Goal: Transaction & Acquisition: Purchase product/service

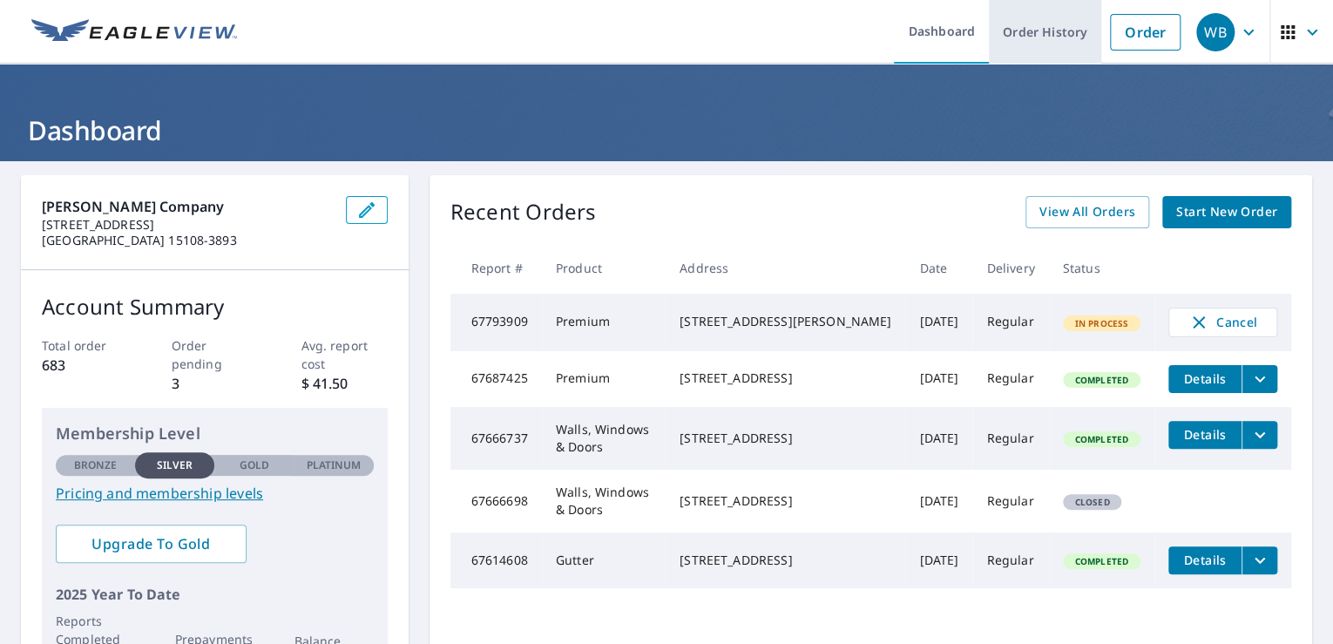
drag, startPoint x: 1131, startPoint y: 30, endPoint x: 1078, endPoint y: 36, distance: 53.5
click at [1131, 30] on link "Order" at bounding box center [1145, 32] width 71 height 37
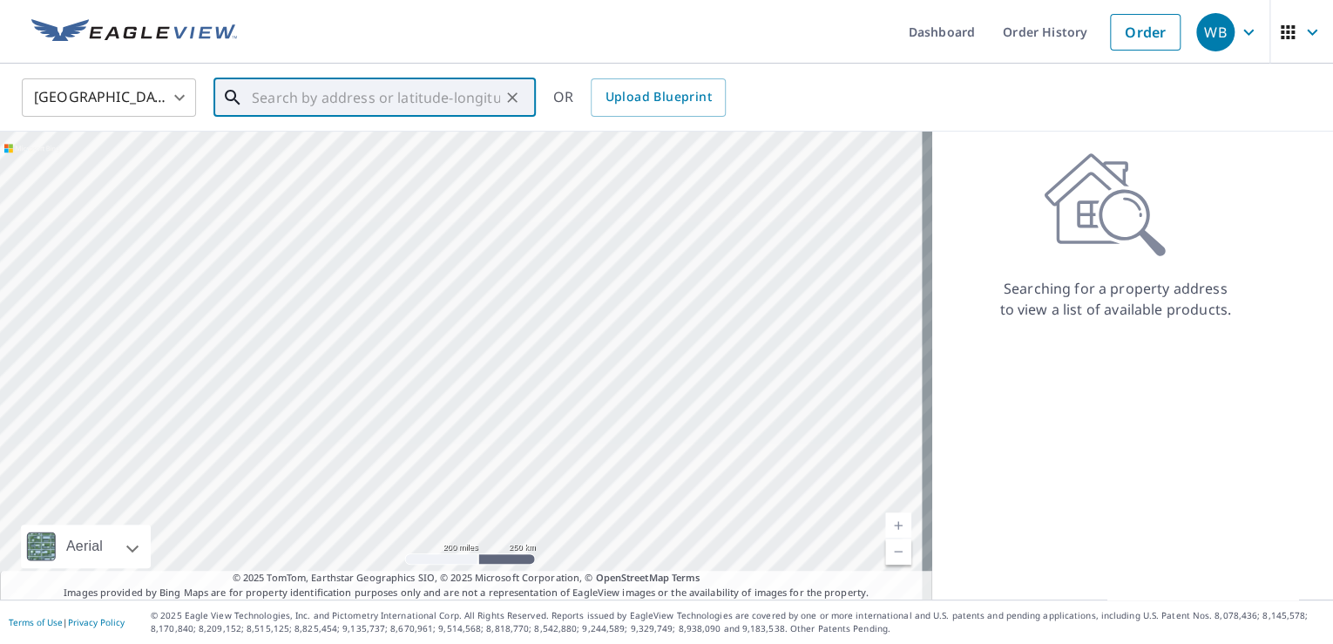
click at [335, 100] on input "text" at bounding box center [376, 97] width 248 height 49
click at [283, 159] on p "Aliquippa, PA 15001" at bounding box center [385, 167] width 274 height 17
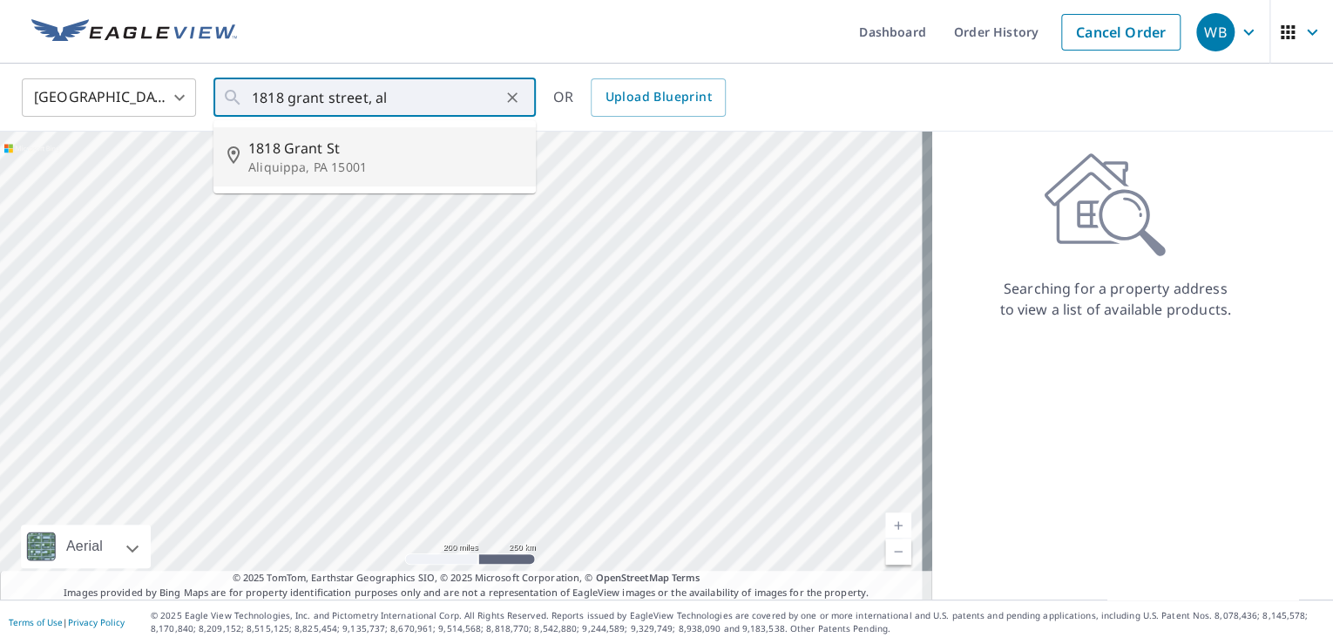
type input "[STREET_ADDRESS]"
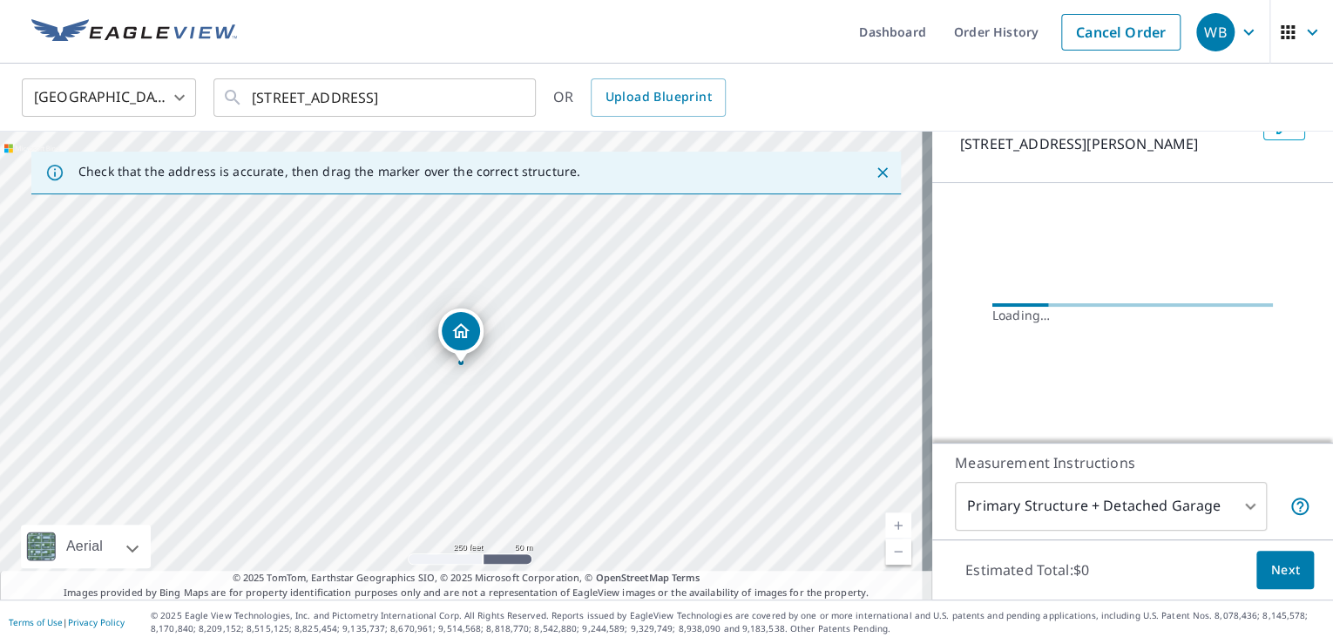
scroll to position [94, 0]
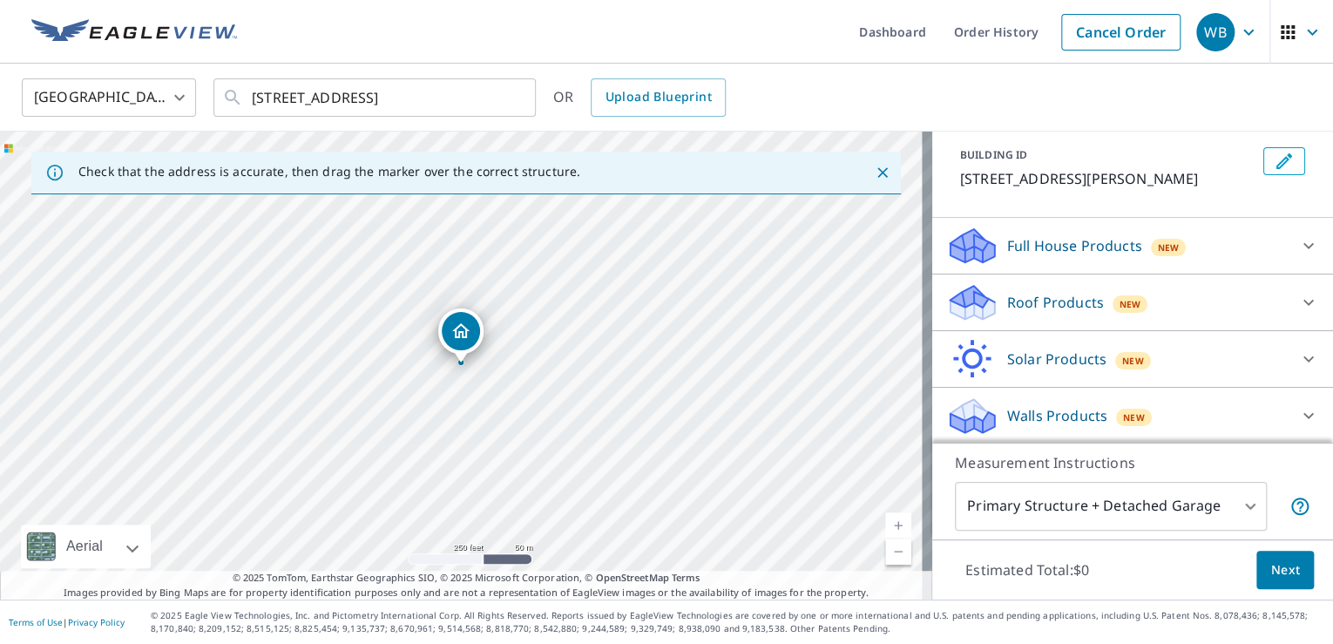
click at [1171, 250] on div "New" at bounding box center [1169, 247] width 36 height 17
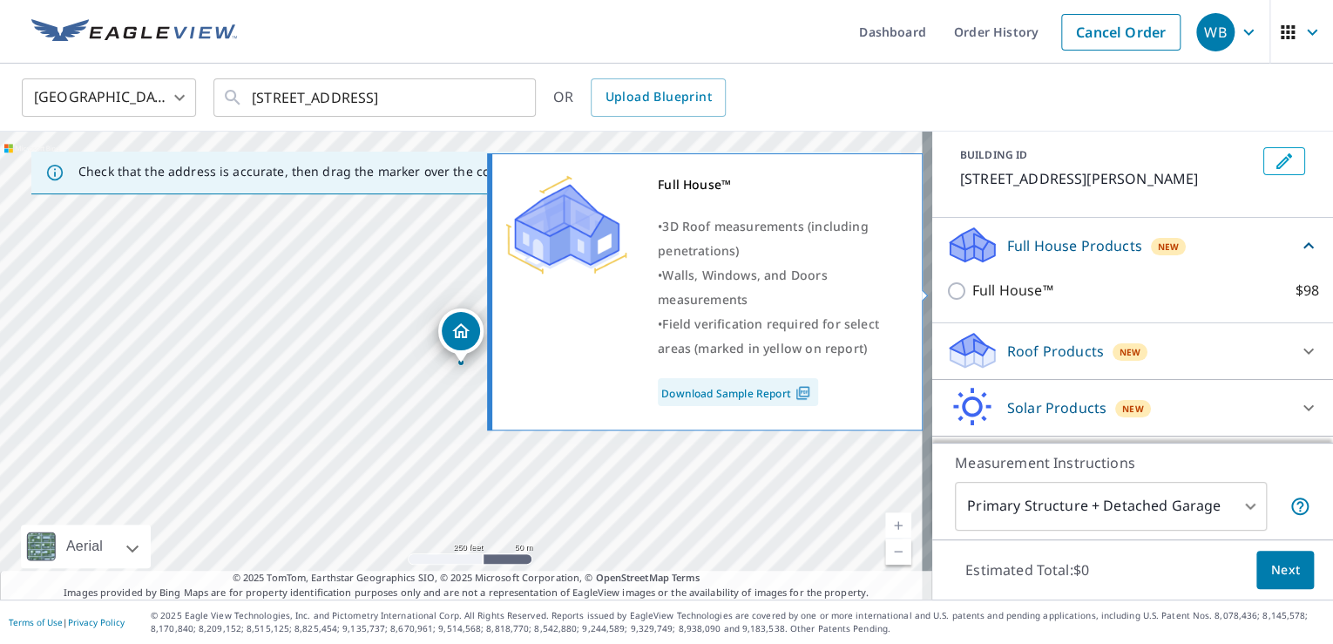
click at [952, 293] on input "Full House™ $98" at bounding box center [959, 291] width 26 height 21
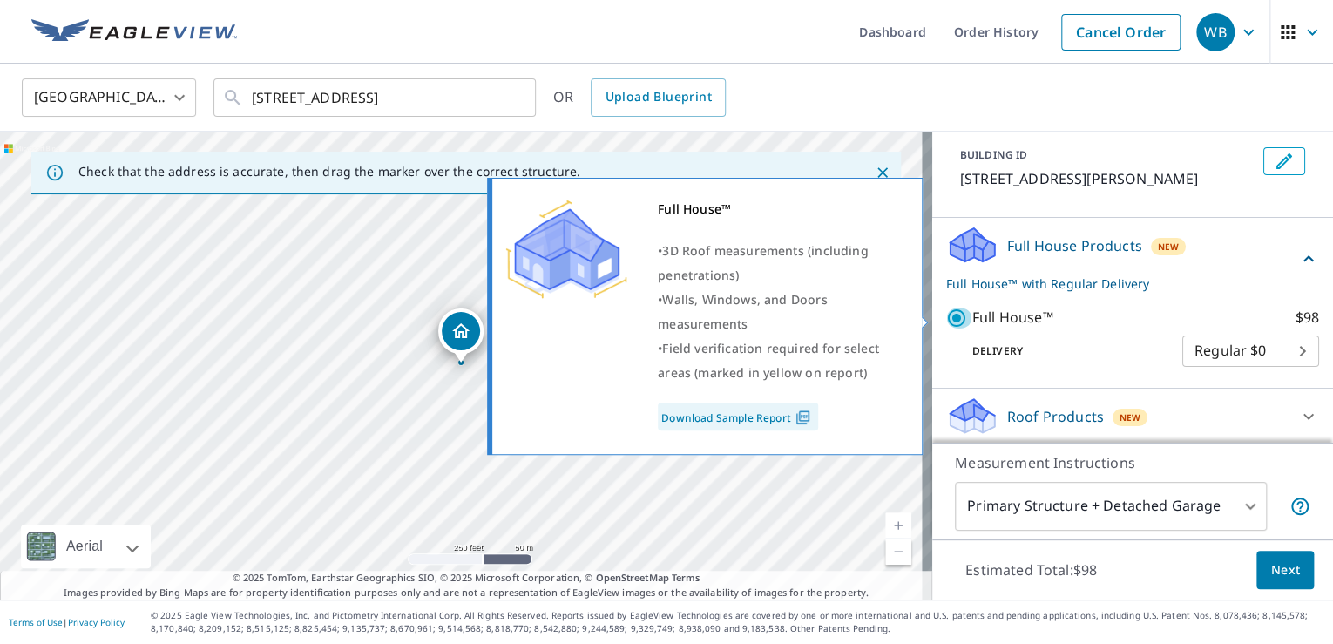
drag, startPoint x: 940, startPoint y: 308, endPoint x: 1000, endPoint y: 322, distance: 61.9
click at [946, 308] on input "Full House™ $98" at bounding box center [959, 318] width 26 height 21
checkbox input "false"
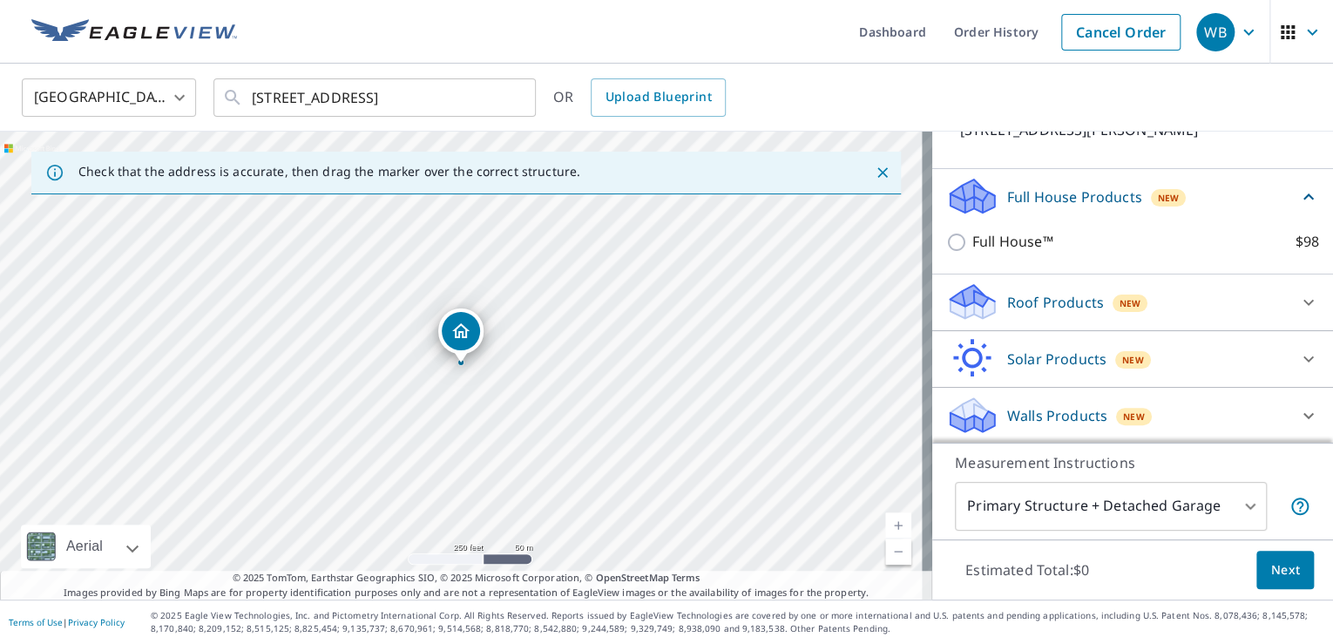
click at [1082, 305] on p "Roof Products" at bounding box center [1055, 302] width 97 height 21
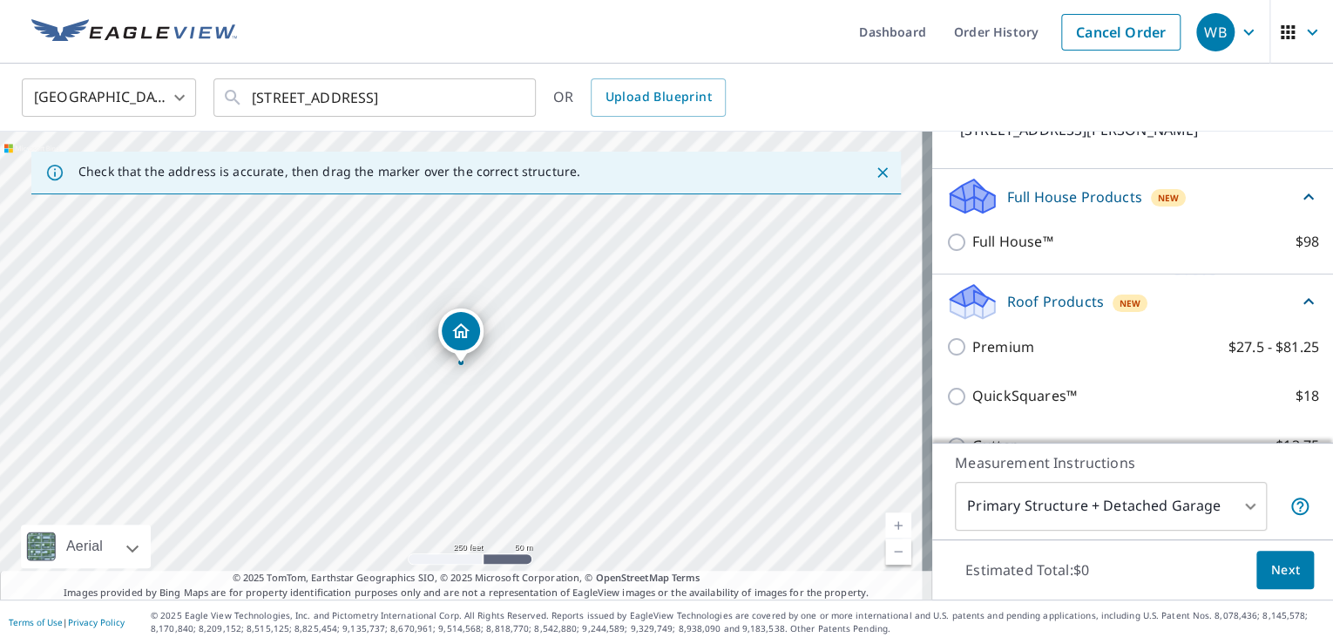
scroll to position [143, 0]
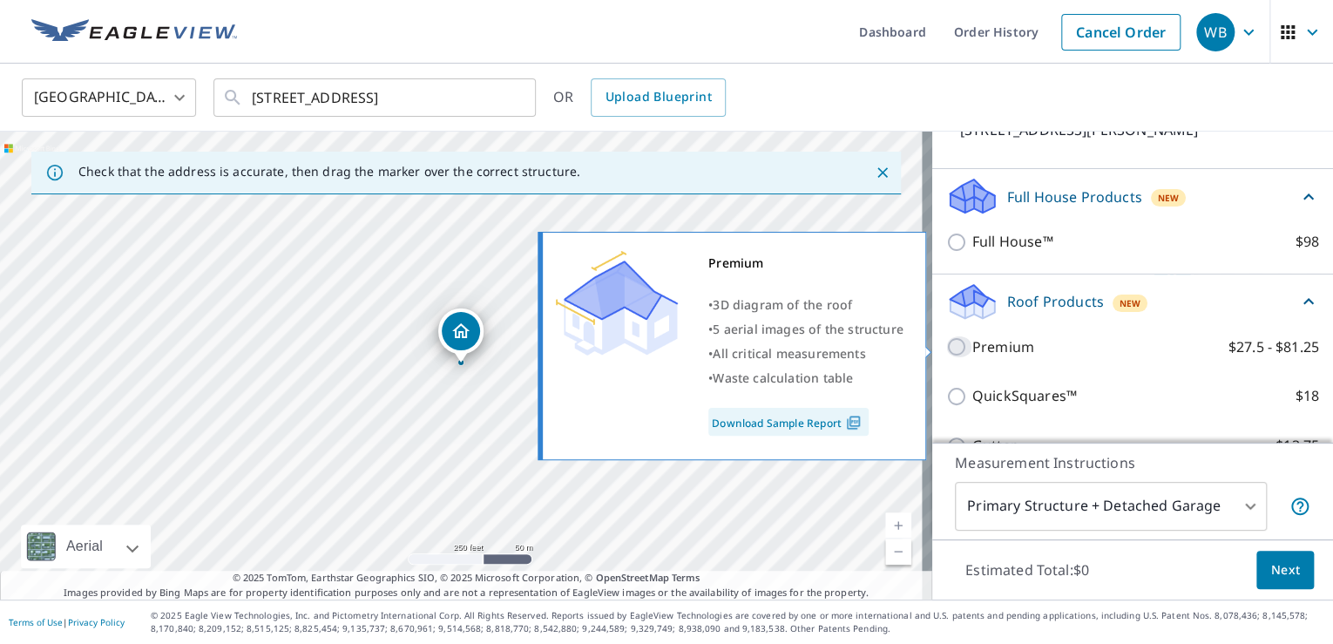
click at [949, 342] on input "Premium $27.5 - $81.25" at bounding box center [959, 346] width 26 height 21
checkbox input "true"
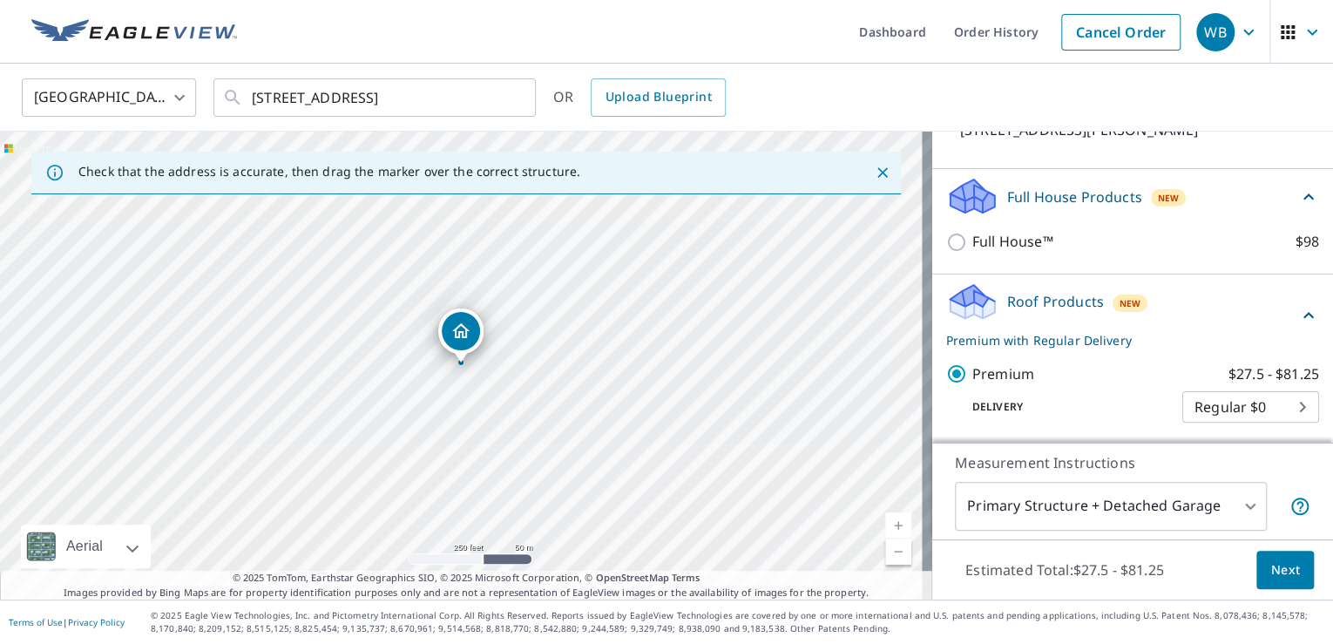
click at [1271, 569] on span "Next" at bounding box center [1286, 570] width 30 height 22
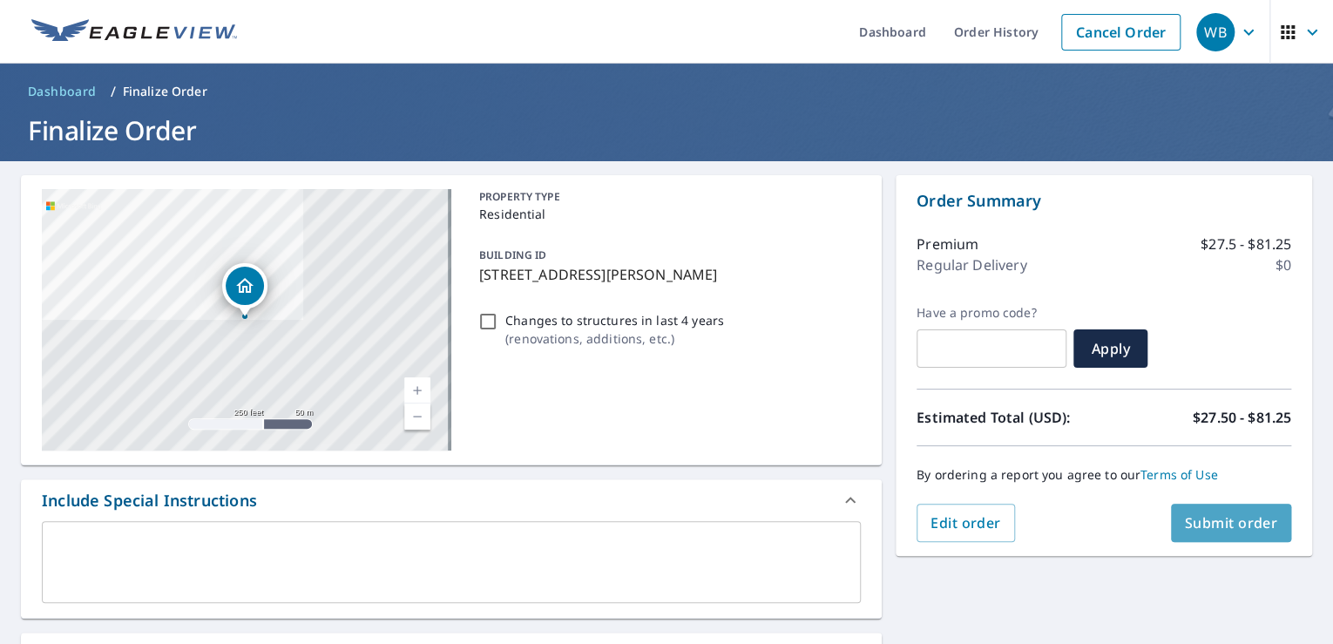
click at [1212, 513] on span "Submit order" at bounding box center [1231, 522] width 93 height 19
